Goal: Navigation & Orientation: Find specific page/section

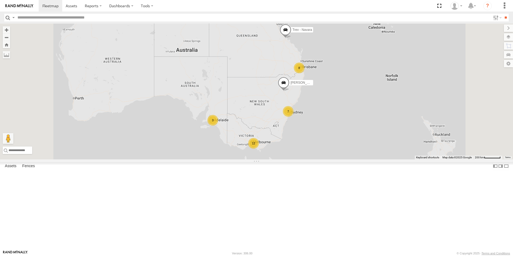
click at [0, 0] on div "All Assets" at bounding box center [0, 0] width 0 height 0
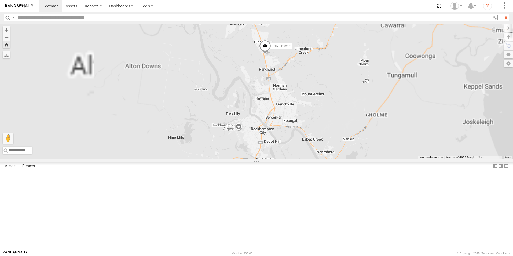
drag, startPoint x: 375, startPoint y: 81, endPoint x: 319, endPoint y: 126, distance: 71.4
click at [322, 126] on div "Trev - Navara" at bounding box center [256, 92] width 513 height 136
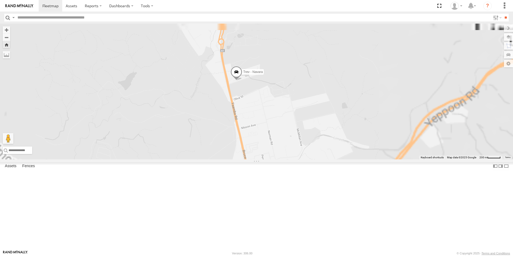
drag, startPoint x: 351, startPoint y: 78, endPoint x: 295, endPoint y: 154, distance: 94.6
click at [294, 154] on div "Trev - Navara" at bounding box center [256, 92] width 513 height 136
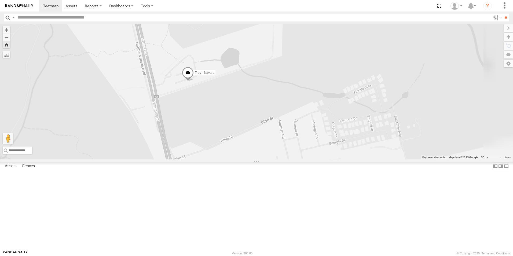
drag, startPoint x: 295, startPoint y: 90, endPoint x: 270, endPoint y: 163, distance: 77.8
click at [270, 159] on div "Trev - Navara" at bounding box center [256, 92] width 513 height 136
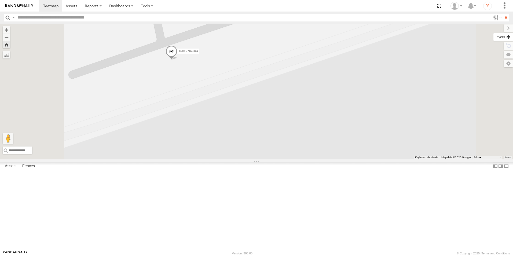
click at [508, 39] on label at bounding box center [504, 37] width 20 height 8
click at [0, 0] on span "Basemaps" at bounding box center [0, 0] width 0 height 0
click at [0, 0] on span "Satellite + Roadmap" at bounding box center [0, 0] width 0 height 0
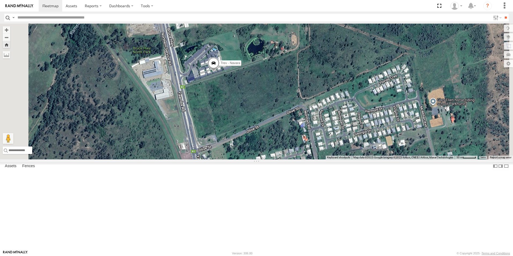
drag, startPoint x: 226, startPoint y: 101, endPoint x: 252, endPoint y: 118, distance: 30.5
click at [252, 118] on div "Trev - Navara" at bounding box center [256, 92] width 513 height 136
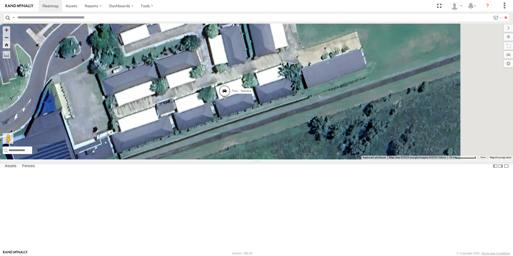
drag, startPoint x: 348, startPoint y: 121, endPoint x: 232, endPoint y: 119, distance: 116.0
click at [232, 119] on div "Trev - Navara" at bounding box center [256, 92] width 513 height 136
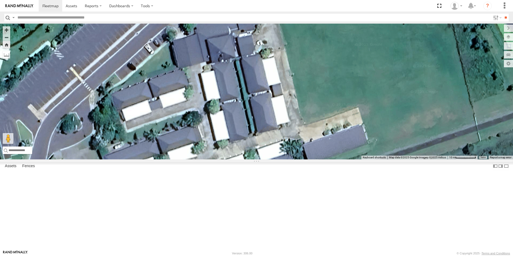
drag, startPoint x: 336, startPoint y: 87, endPoint x: 340, endPoint y: 163, distance: 76.1
click at [339, 159] on div "Trev - Navara" at bounding box center [256, 92] width 513 height 136
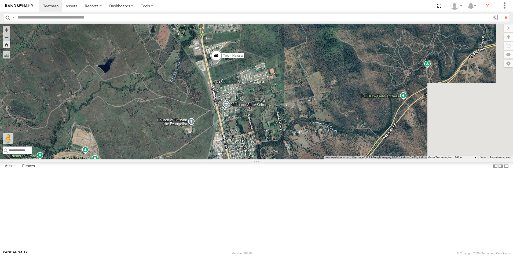
drag, startPoint x: 333, startPoint y: 142, endPoint x: 277, endPoint y: 94, distance: 73.9
click at [277, 94] on div "Trev - Navara" at bounding box center [256, 92] width 513 height 136
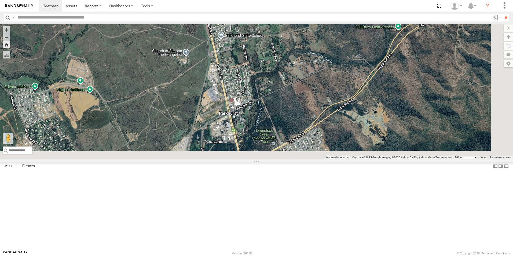
drag, startPoint x: 336, startPoint y: 153, endPoint x: 331, endPoint y: 60, distance: 92.8
click at [330, 65] on div "Trev - Navara" at bounding box center [256, 92] width 513 height 136
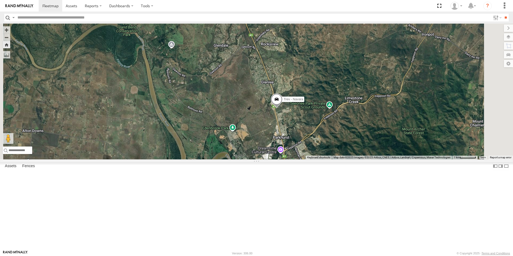
drag, startPoint x: 326, startPoint y: 115, endPoint x: 327, endPoint y: 172, distance: 56.9
click at [327, 159] on div "Trev - Navara" at bounding box center [256, 92] width 513 height 136
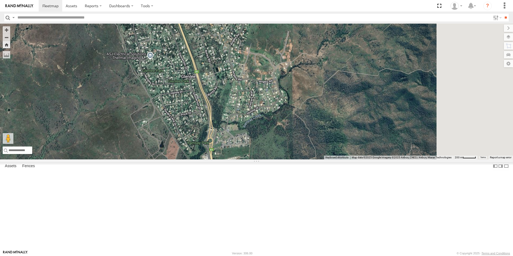
drag, startPoint x: 368, startPoint y: 158, endPoint x: 277, endPoint y: 85, distance: 116.6
click at [277, 85] on div "Trev - Navara" at bounding box center [256, 92] width 513 height 136
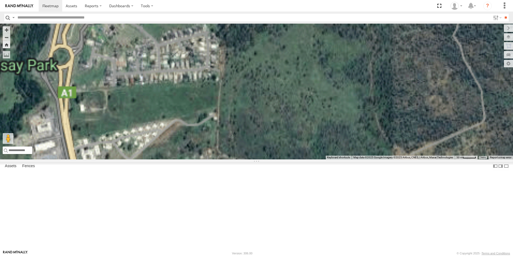
drag, startPoint x: 269, startPoint y: 164, endPoint x: 307, endPoint y: 21, distance: 148.1
click at [307, 21] on body at bounding box center [256, 128] width 513 height 256
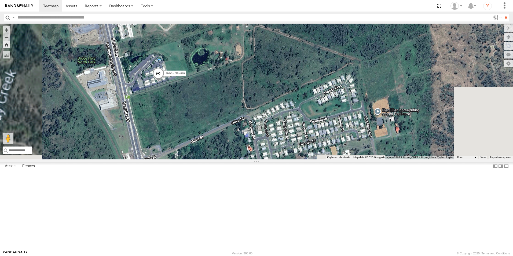
drag, startPoint x: 268, startPoint y: 83, endPoint x: 292, endPoint y: -5, distance: 90.8
click at [292, 0] on html at bounding box center [256, 128] width 513 height 256
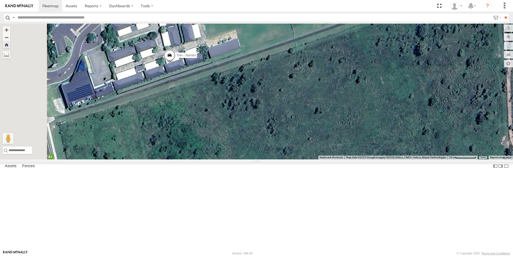
drag, startPoint x: 204, startPoint y: 121, endPoint x: 295, endPoint y: 31, distance: 128.3
click at [295, 31] on div "Trev - Navara" at bounding box center [256, 92] width 513 height 136
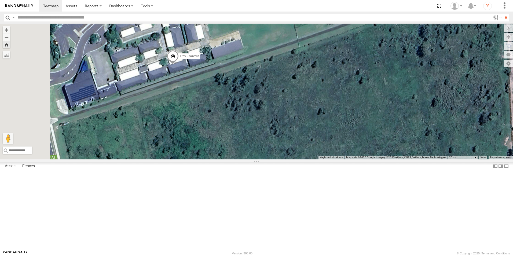
click at [0, 0] on span at bounding box center [0, 0] width 0 height 0
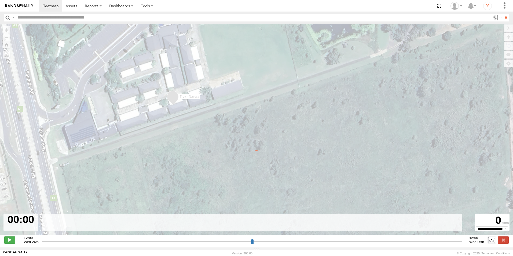
type input "**********"
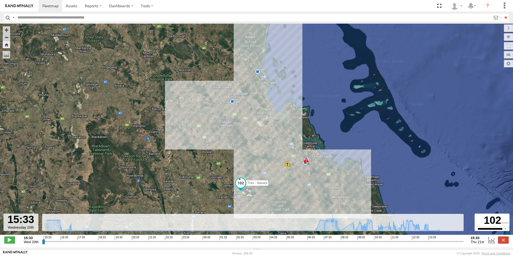
click at [333, 223] on icon at bounding box center [332, 221] width 4 height 4
click at [369, 227] on icon at bounding box center [242, 224] width 399 height 13
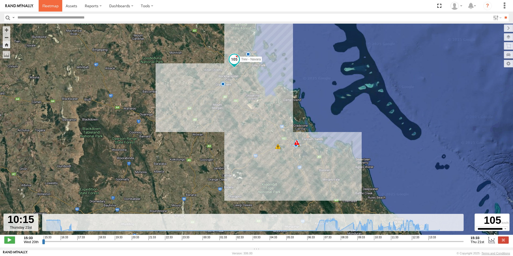
click at [43, 3] on link at bounding box center [51, 6] width 24 height 12
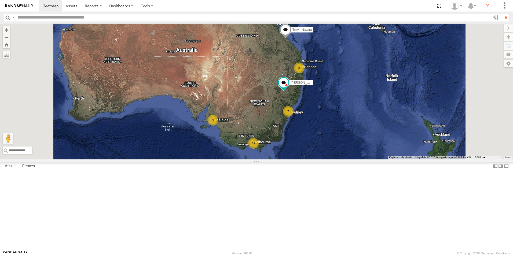
scroll to position [188, 0]
click at [0, 0] on div "Twba Spare Navara" at bounding box center [0, 0] width 0 height 0
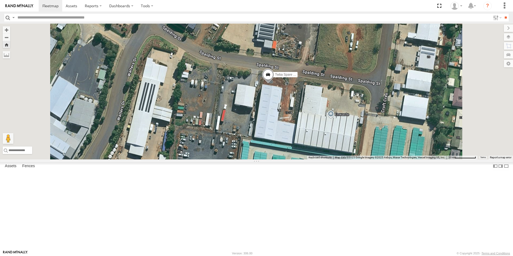
click at [0, 0] on span at bounding box center [0, 0] width 0 height 0
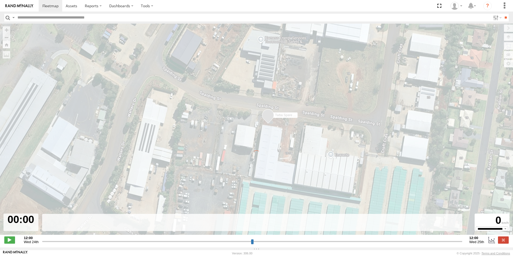
type input "**********"
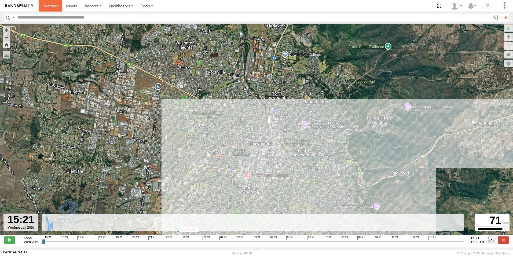
click at [53, 8] on span at bounding box center [50, 5] width 16 height 5
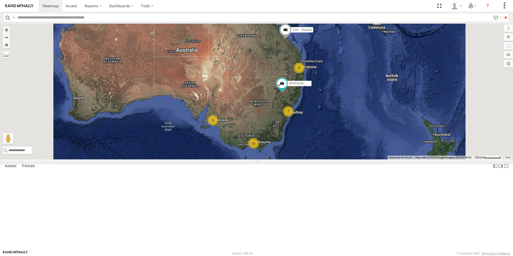
drag, startPoint x: 30, startPoint y: 37, endPoint x: 33, endPoint y: 37, distance: 3.8
click at [0, 0] on div "All Assets" at bounding box center [0, 0] width 0 height 0
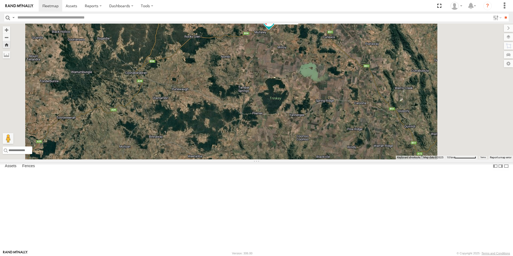
drag, startPoint x: 434, startPoint y: 110, endPoint x: 402, endPoint y: 89, distance: 37.5
click at [402, 89] on div "[PERSON_NAME]-50" at bounding box center [256, 92] width 513 height 136
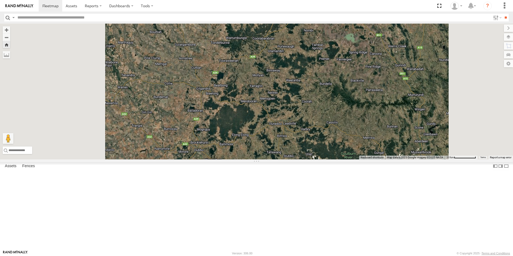
drag, startPoint x: 298, startPoint y: 103, endPoint x: 336, endPoint y: 83, distance: 42.2
click at [336, 83] on div "[PERSON_NAME]-50" at bounding box center [256, 92] width 513 height 136
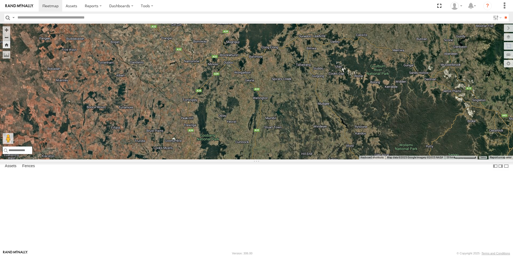
drag, startPoint x: 275, startPoint y: 121, endPoint x: 305, endPoint y: 33, distance: 93.0
click at [305, 33] on div "[PERSON_NAME]-50" at bounding box center [256, 92] width 513 height 136
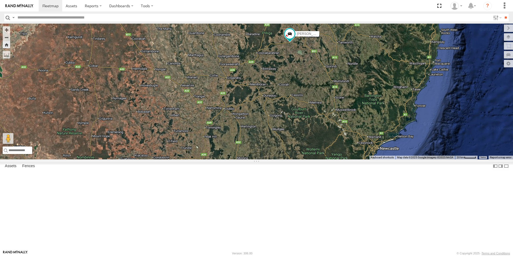
drag, startPoint x: 380, startPoint y: 72, endPoint x: 362, endPoint y: 142, distance: 72.9
click at [362, 142] on div "[PERSON_NAME]-50" at bounding box center [256, 92] width 513 height 136
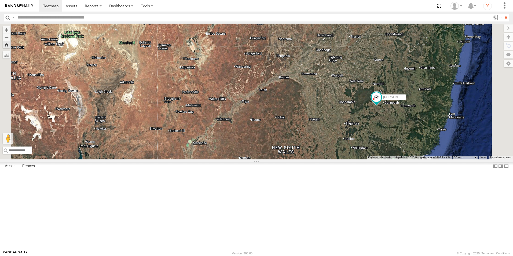
click at [0, 0] on div "[PERSON_NAME]" at bounding box center [0, 0] width 0 height 0
